Goal: Task Accomplishment & Management: Complete application form

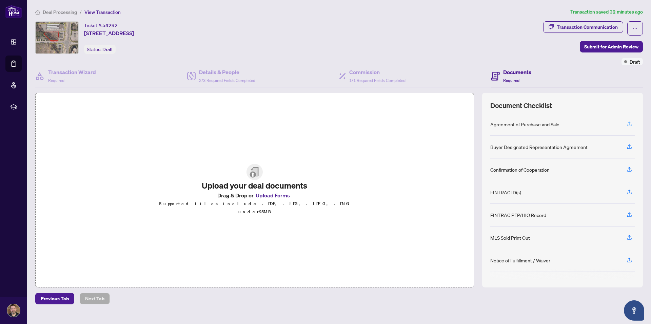
click at [631, 124] on icon "button" at bounding box center [629, 124] width 6 height 6
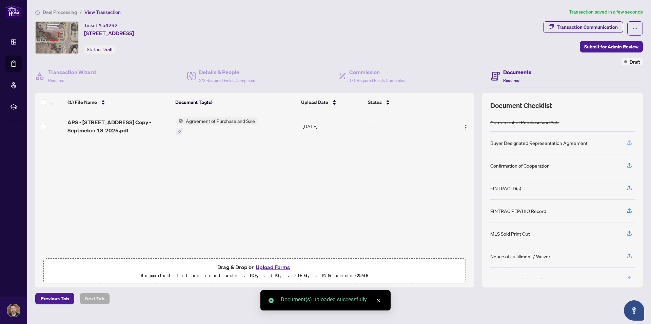
click at [629, 142] on icon "button" at bounding box center [629, 143] width 6 height 6
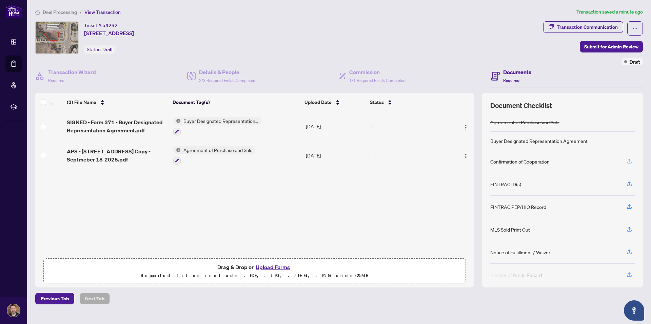
click at [628, 162] on icon "button" at bounding box center [629, 161] width 6 height 6
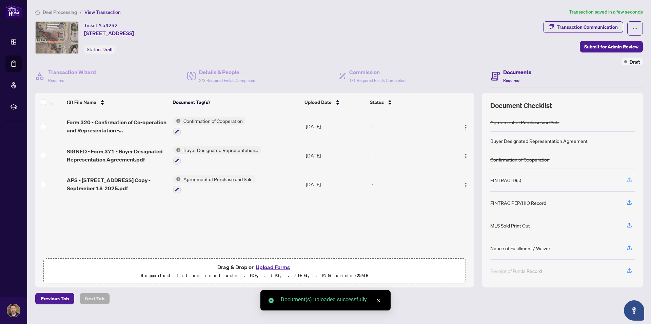
click at [631, 179] on icon "button" at bounding box center [629, 180] width 6 height 6
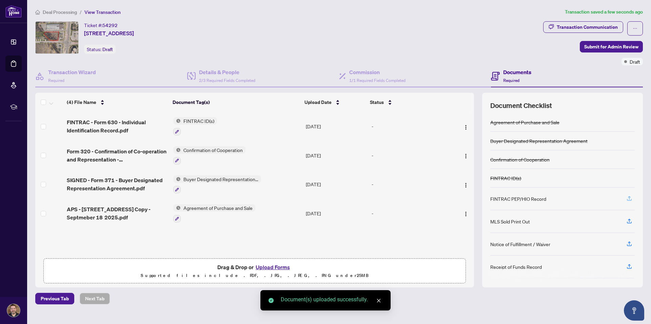
click at [629, 198] on icon "button" at bounding box center [629, 199] width 6 height 6
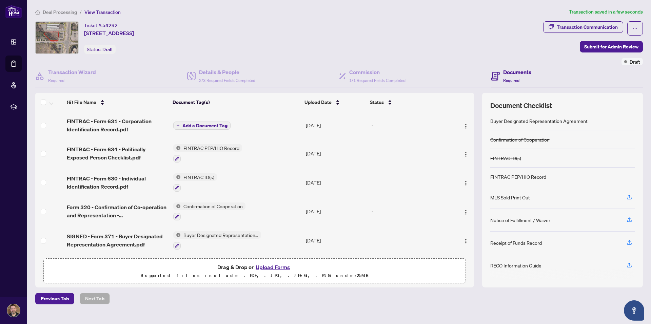
click at [185, 124] on span "Add a Document Tag" at bounding box center [204, 125] width 45 height 5
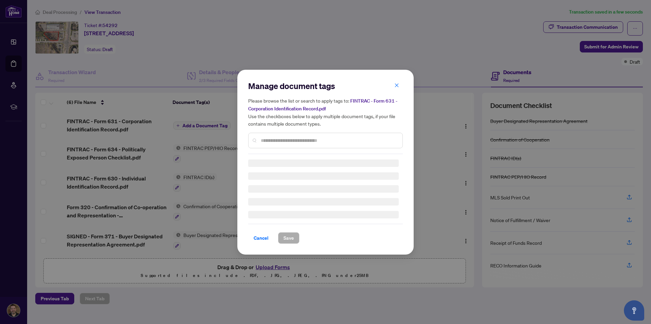
click at [282, 139] on input "text" at bounding box center [329, 140] width 136 height 7
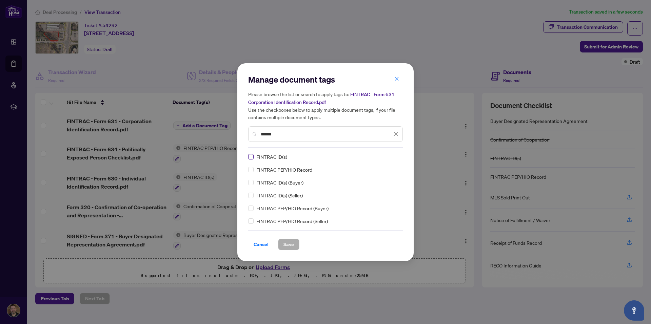
type input "******"
drag, startPoint x: 292, startPoint y: 243, endPoint x: 302, endPoint y: 239, distance: 10.8
click at [292, 244] on span "Save" at bounding box center [288, 244] width 11 height 11
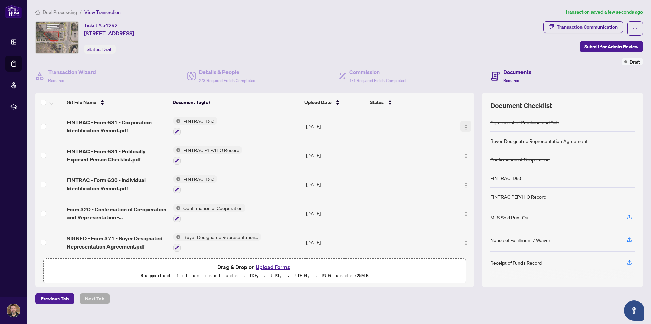
click at [463, 127] on img "button" at bounding box center [465, 127] width 5 height 5
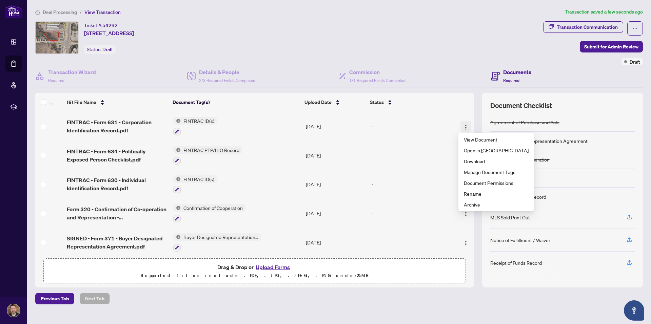
click at [463, 127] on img "button" at bounding box center [465, 127] width 5 height 5
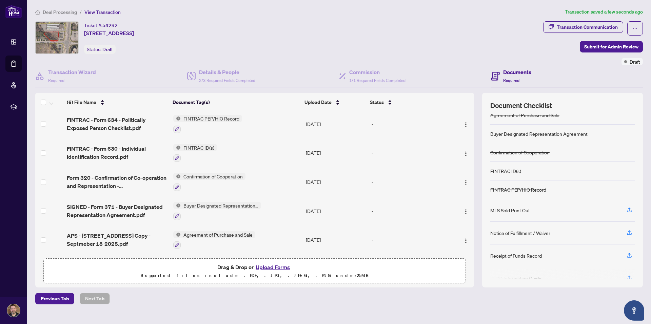
scroll to position [20, 0]
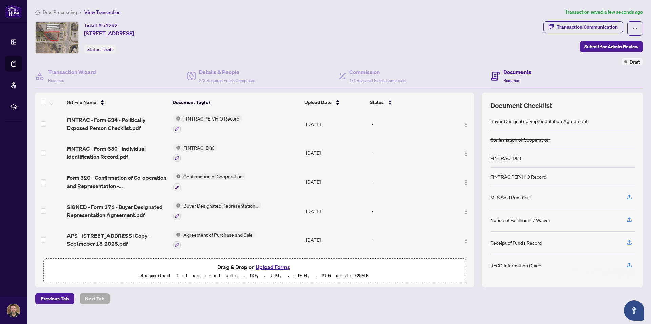
click at [271, 268] on button "Upload Forms" at bounding box center [273, 267] width 38 height 9
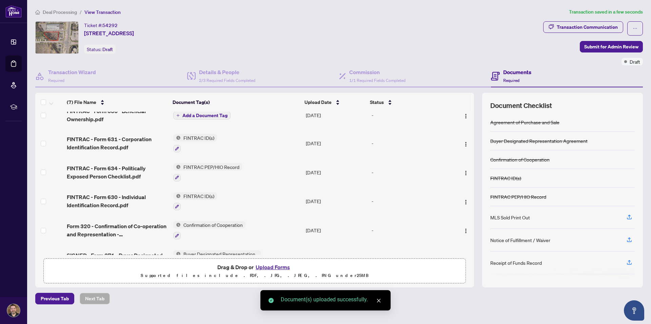
scroll to position [0, 0]
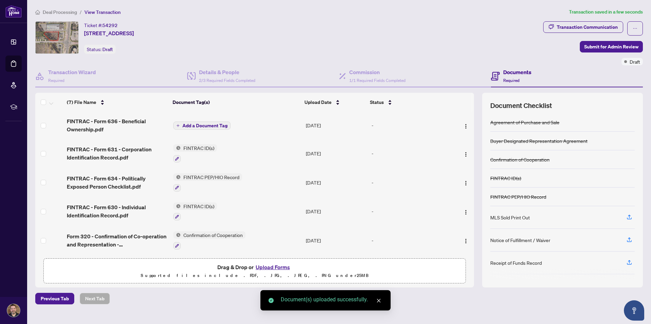
click at [196, 123] on span "Add a Document Tag" at bounding box center [204, 125] width 45 height 5
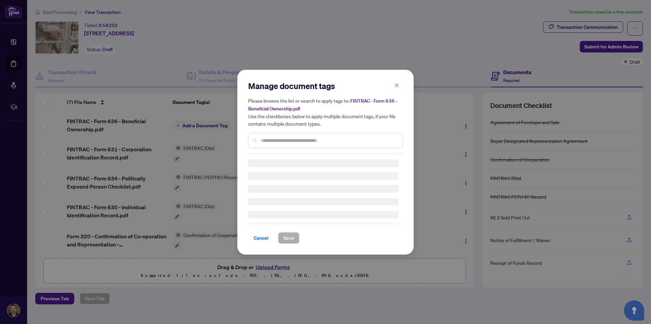
click at [297, 138] on div "Manage document tags Please browse the list or search to apply tags to: FINTRAC…" at bounding box center [325, 118] width 155 height 74
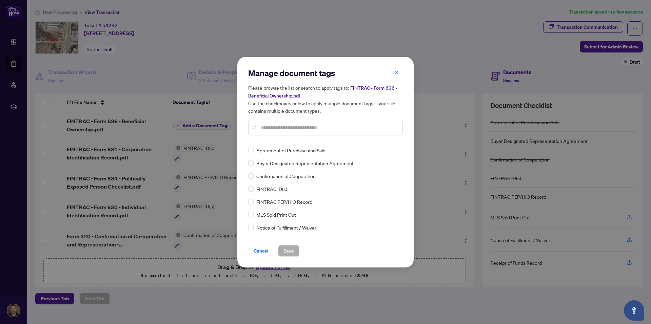
click at [294, 128] on input "text" at bounding box center [329, 127] width 136 height 7
type input "*"
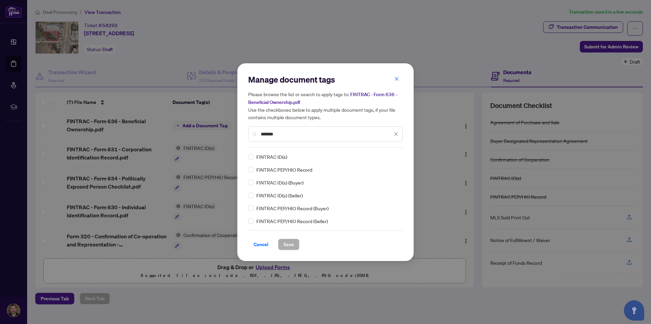
type input "*******"
click at [287, 245] on span "Save" at bounding box center [288, 244] width 11 height 11
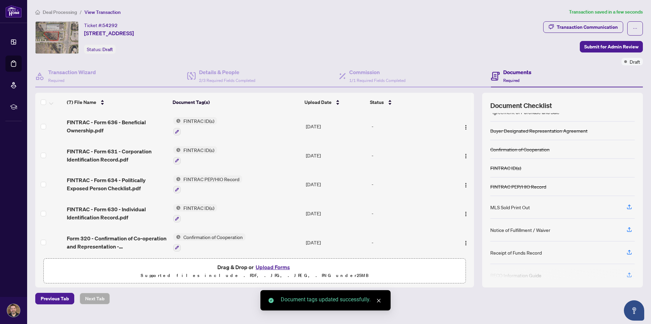
scroll to position [20, 0]
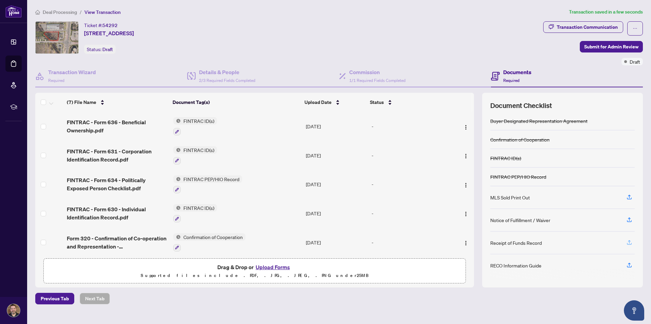
click at [630, 243] on icon "button" at bounding box center [629, 243] width 6 height 6
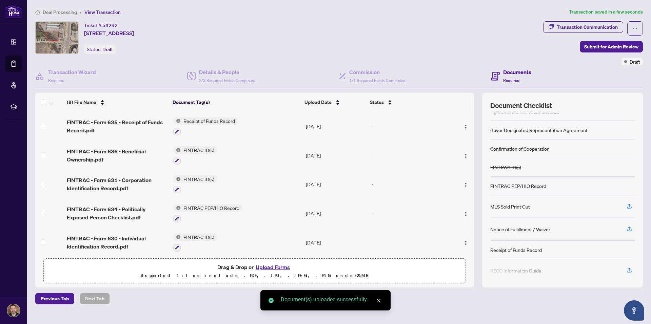
scroll to position [16, 0]
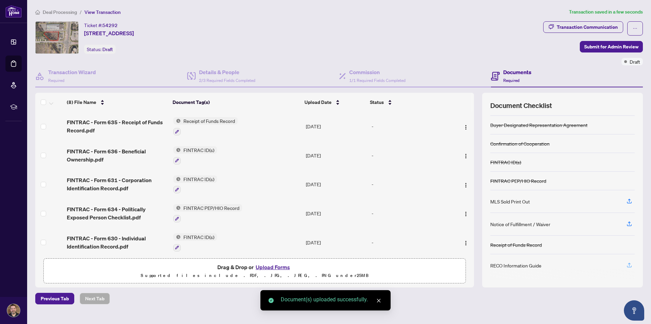
click at [628, 265] on icon "button" at bounding box center [629, 265] width 6 height 6
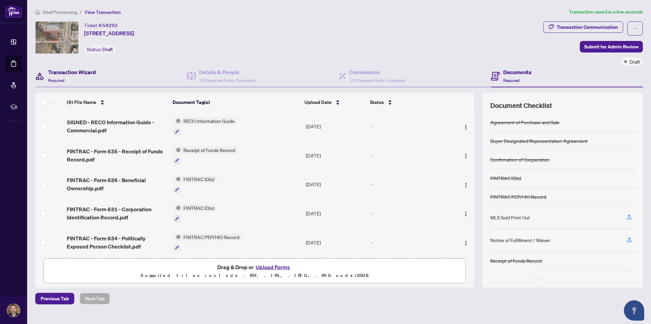
click at [71, 80] on div "Transaction Wizard Required" at bounding box center [72, 76] width 48 height 16
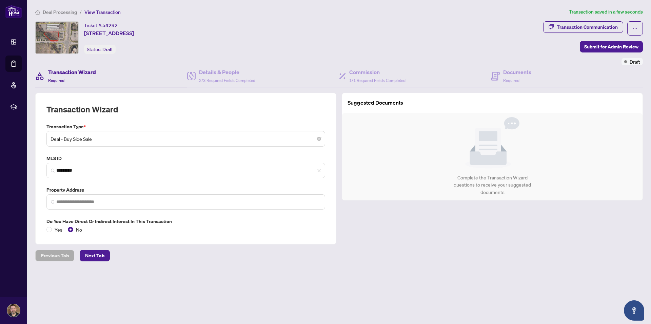
type input "**********"
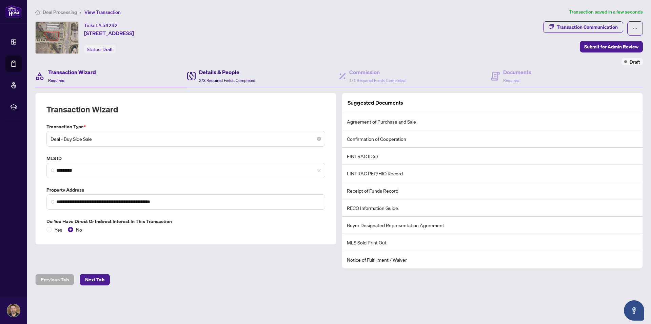
click at [203, 71] on h4 "Details & People" at bounding box center [227, 72] width 56 height 8
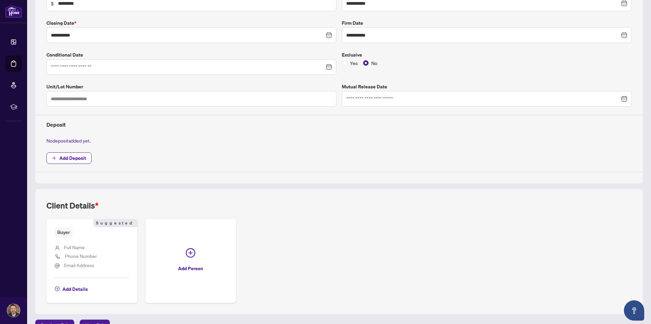
scroll to position [150, 0]
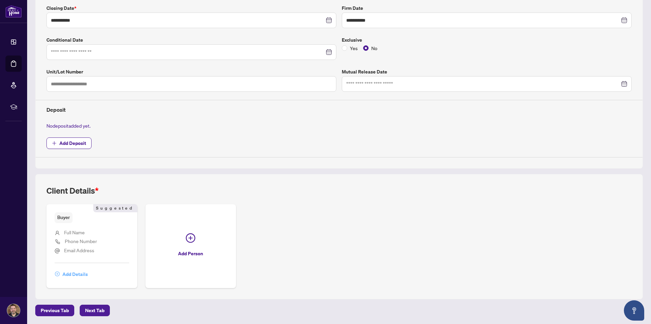
click at [72, 275] on span "Add Details" at bounding box center [74, 274] width 25 height 11
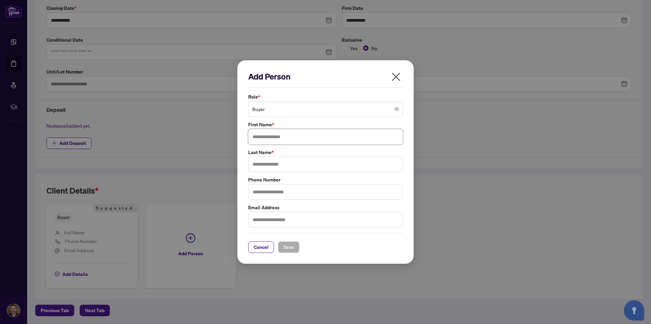
click at [303, 140] on input "text" at bounding box center [325, 137] width 155 height 16
type input "**********"
type input "*******"
type input "**********"
click at [290, 245] on span "Save" at bounding box center [288, 247] width 11 height 11
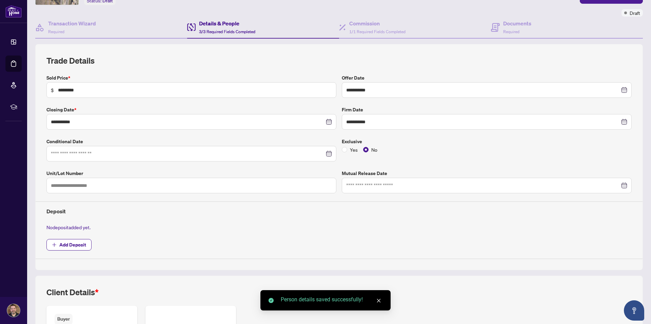
scroll to position [15, 0]
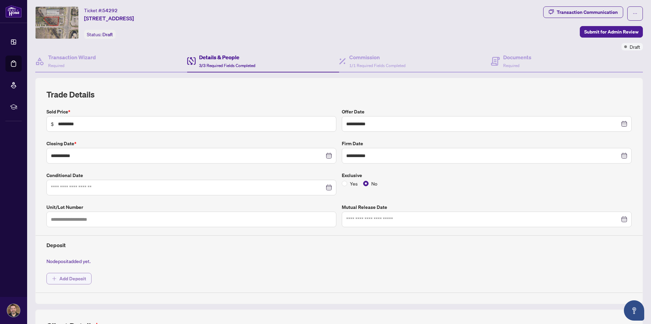
click at [66, 280] on span "Add Deposit" at bounding box center [72, 279] width 27 height 11
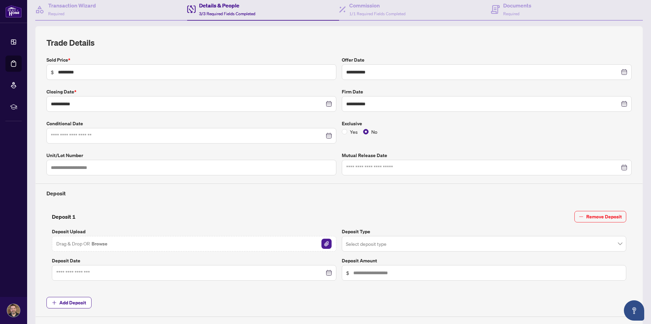
scroll to position [83, 0]
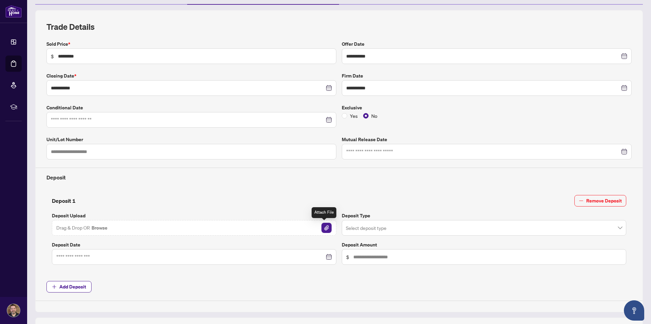
click at [323, 226] on img "button" at bounding box center [326, 228] width 10 height 10
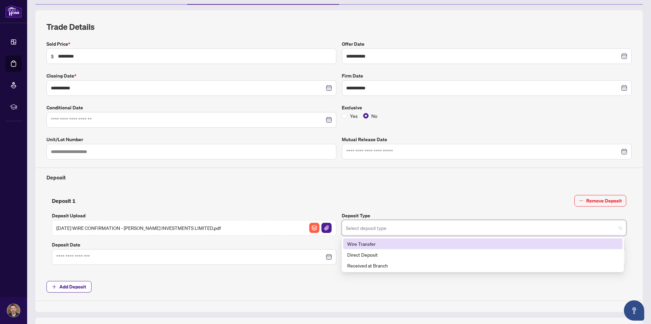
click at [436, 233] on input "search" at bounding box center [481, 229] width 270 height 15
click at [426, 244] on div "Wire Transfer" at bounding box center [482, 243] width 271 height 7
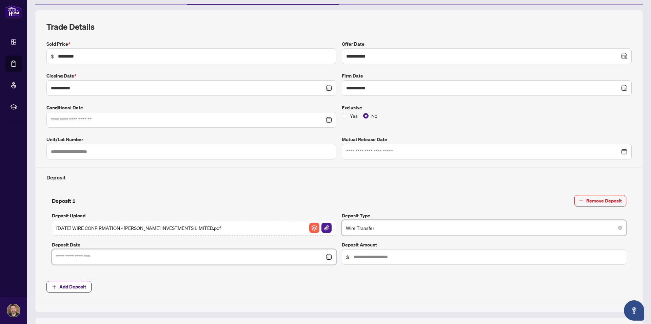
click at [147, 256] on input at bounding box center [190, 257] width 268 height 7
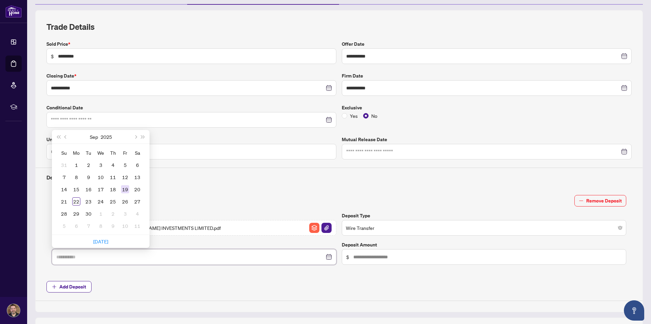
type input "**********"
click at [126, 190] on div "19" at bounding box center [125, 189] width 8 height 8
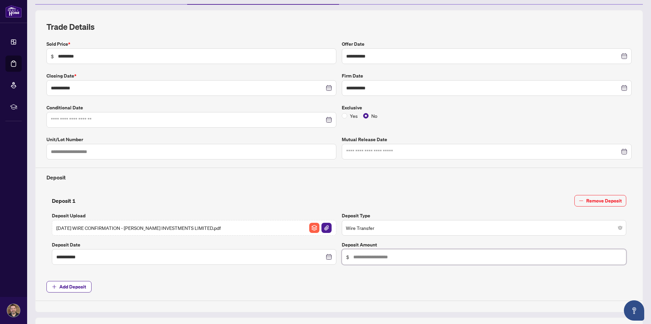
click at [380, 260] on input "text" at bounding box center [487, 257] width 268 height 7
type input "**********"
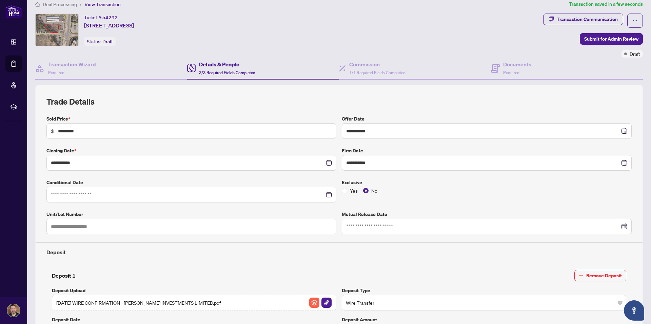
scroll to position [0, 0]
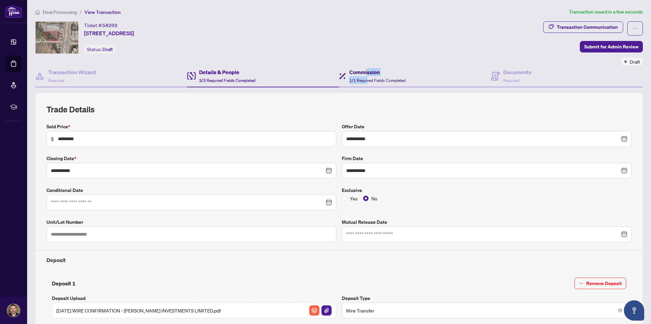
click at [364, 76] on div "Commission 1/1 Required Fields Completed" at bounding box center [377, 76] width 56 height 16
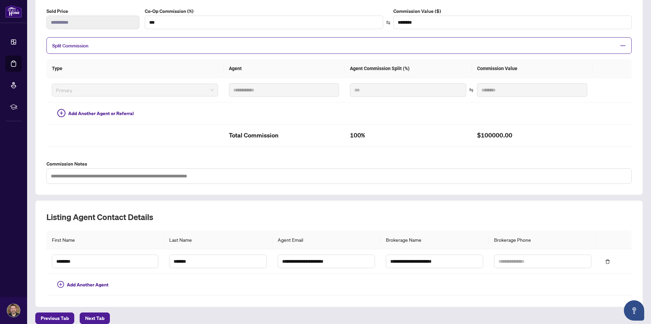
scroll to position [123, 0]
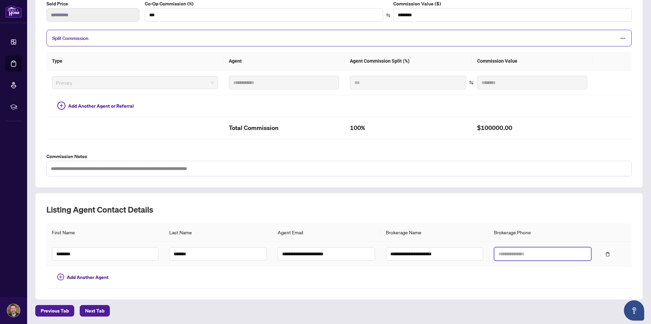
click at [524, 256] on input "text" at bounding box center [542, 254] width 97 height 14
click at [525, 251] on input "text" at bounding box center [542, 254] width 97 height 14
paste input "**********"
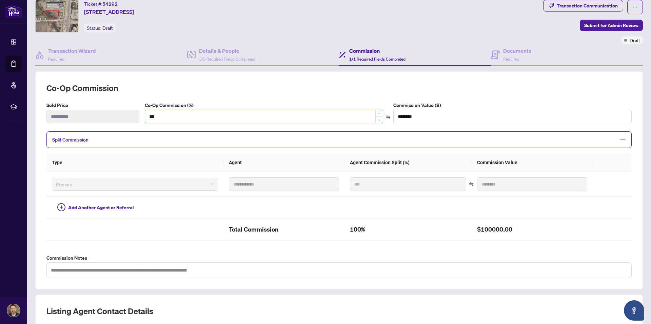
scroll to position [0, 0]
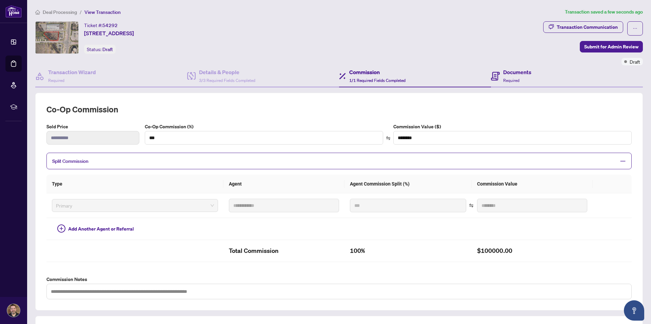
type input "**********"
click at [515, 77] on div "Documents Required" at bounding box center [517, 76] width 28 height 16
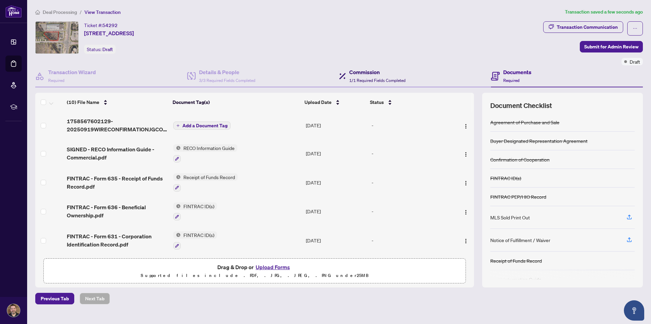
click at [368, 75] on h4 "Commission" at bounding box center [377, 72] width 56 height 8
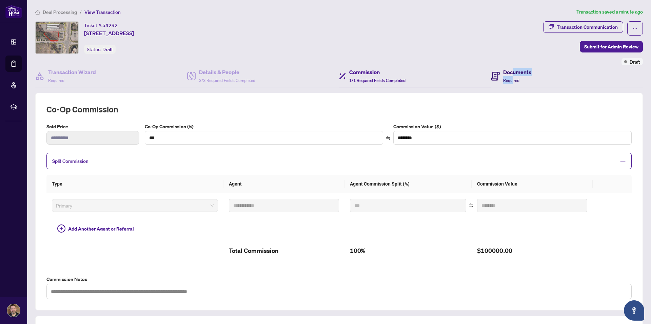
click at [509, 76] on div "Documents Required" at bounding box center [517, 76] width 28 height 16
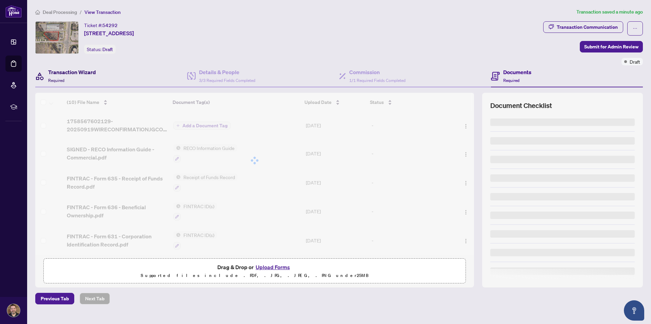
click at [76, 72] on h4 "Transaction Wizard" at bounding box center [72, 72] width 48 height 8
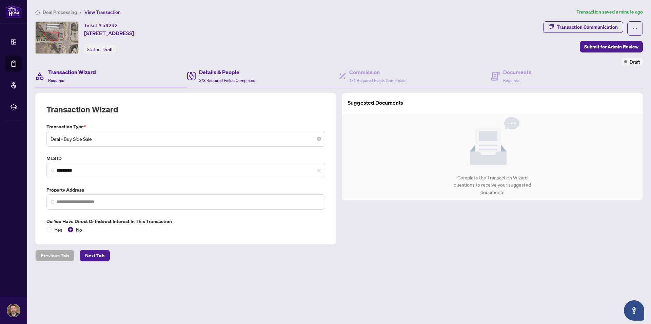
type input "**********"
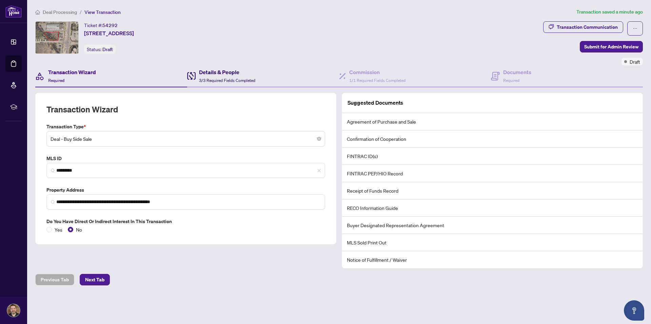
click at [231, 75] on h4 "Details & People" at bounding box center [227, 72] width 56 height 8
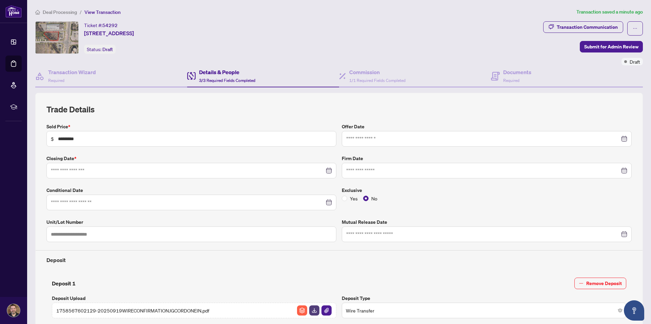
type input "**********"
click at [510, 81] on span "Required" at bounding box center [511, 80] width 16 height 5
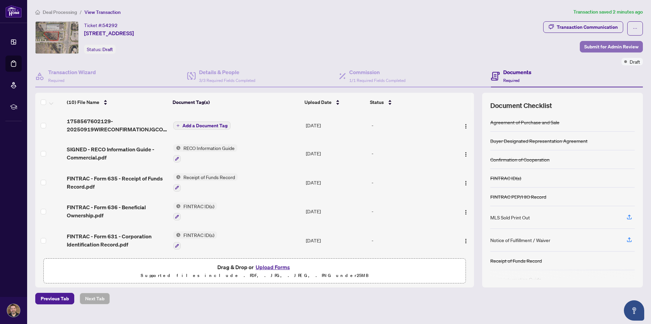
click at [602, 48] on span "Submit for Admin Review" at bounding box center [611, 46] width 54 height 11
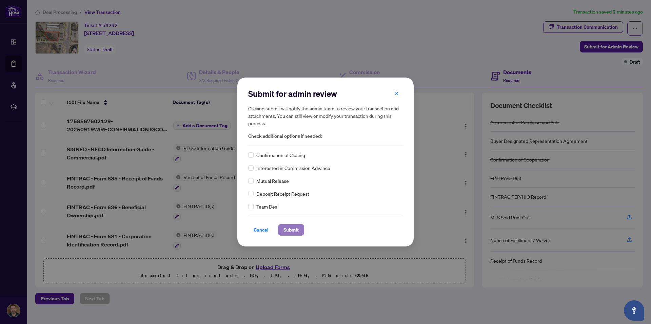
click at [290, 233] on span "Submit" at bounding box center [290, 230] width 15 height 11
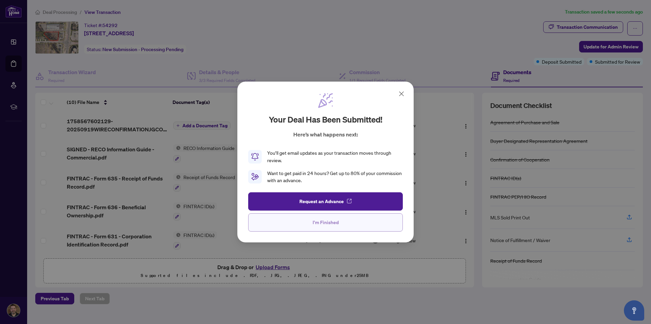
click at [321, 225] on span "I'm Finished" at bounding box center [326, 222] width 26 height 11
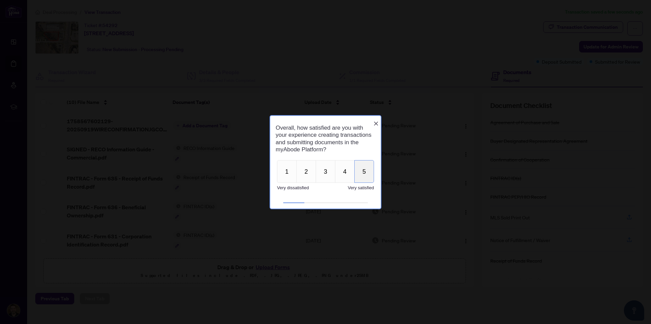
click at [367, 176] on button "5" at bounding box center [364, 171] width 20 height 23
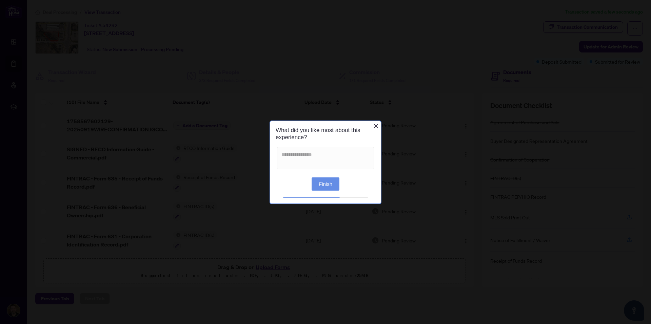
click at [321, 187] on button "Finish" at bounding box center [325, 183] width 28 height 13
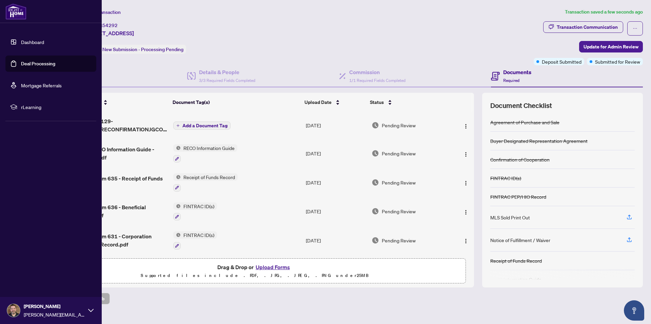
click at [30, 61] on link "Deal Processing" at bounding box center [38, 64] width 34 height 6
